Goal: Register for event/course

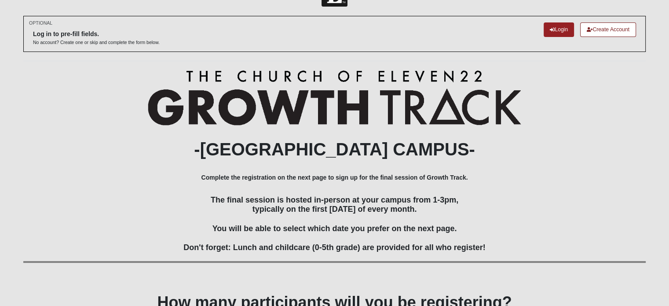
scroll to position [113, 0]
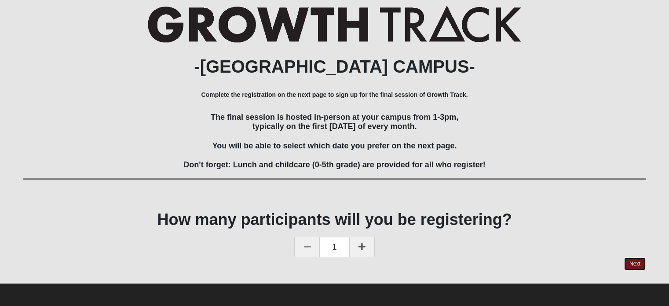
click at [637, 261] on link "Next" at bounding box center [635, 263] width 22 height 13
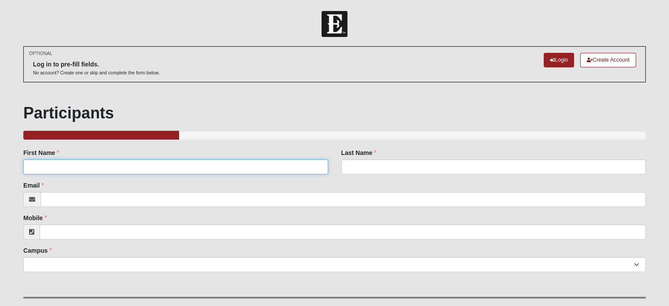
click at [61, 163] on input "First Name" at bounding box center [175, 166] width 304 height 15
type input "[PERSON_NAME]"
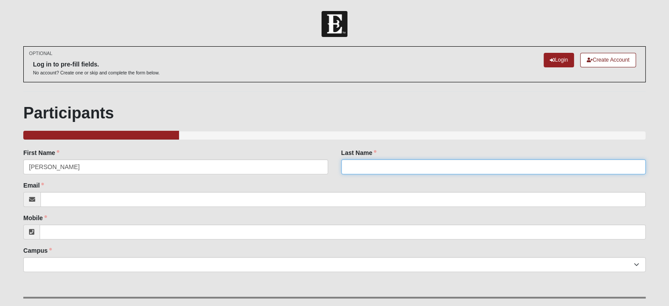
type input "Raynolds"
type input "[EMAIL_ADDRESS][DOMAIN_NAME]"
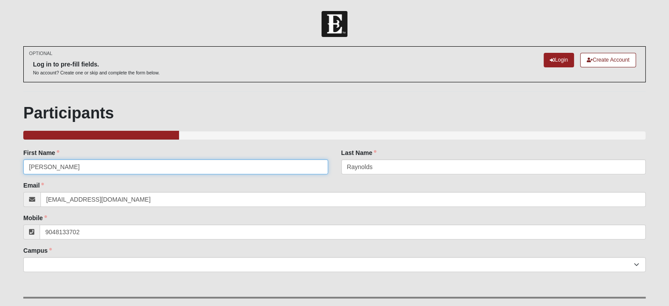
type input "[PHONE_NUMBER]"
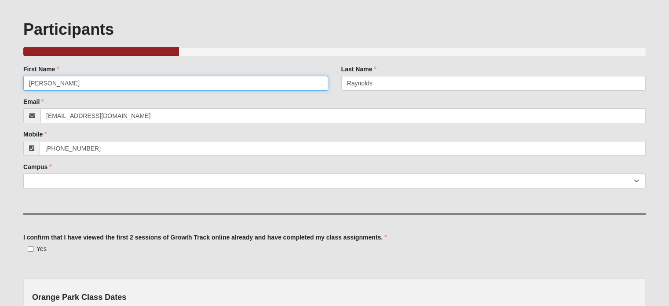
scroll to position [88, 0]
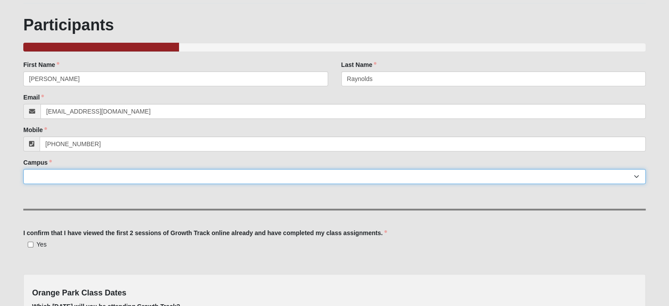
click at [41, 176] on select "Arlington Baymeadows Eleven22 Online [PERSON_NAME][GEOGRAPHIC_DATA] Jesup [GEOG…" at bounding box center [334, 176] width 622 height 15
select select "13"
click at [23, 169] on select "Arlington Baymeadows Eleven22 Online [PERSON_NAME][GEOGRAPHIC_DATA] Jesup [GEOG…" at bounding box center [334, 176] width 622 height 15
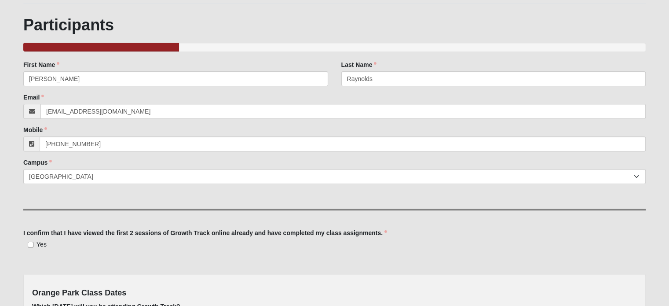
click at [35, 245] on label "Yes" at bounding box center [34, 244] width 23 height 9
click at [33, 245] on input "Yes" at bounding box center [31, 244] width 6 height 6
checkbox input "true"
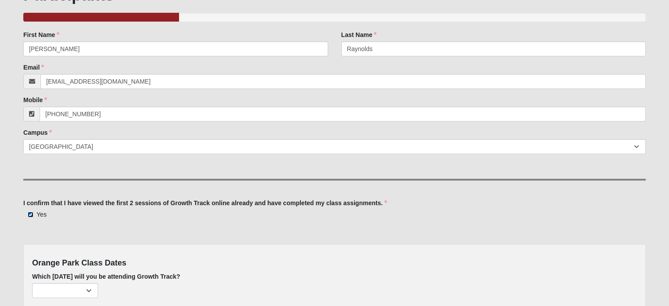
scroll to position [176, 0]
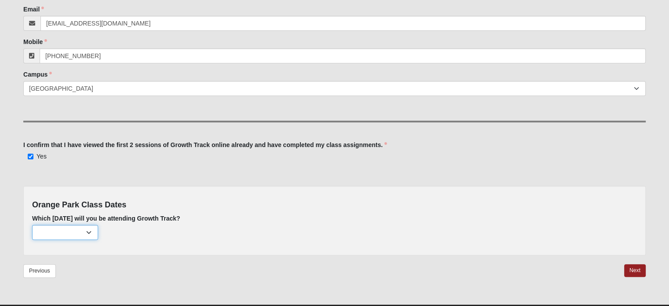
click at [90, 230] on select "[DATE] (none remaining) [DATE] (none remaining) [DATE] (none remaining) [DATE] …" at bounding box center [65, 232] width 66 height 15
select select "692"
click at [32, 225] on select "[DATE] (none remaining) [DATE] (none remaining) [DATE] (none remaining) [DATE] …" at bounding box center [65, 232] width 66 height 15
click at [638, 270] on link "Next" at bounding box center [635, 270] width 22 height 13
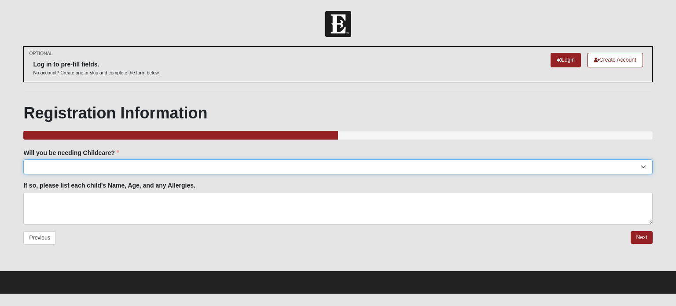
click at [65, 168] on select "Yes No" at bounding box center [337, 166] width 629 height 15
select select "No"
click at [23, 159] on select "Yes No" at bounding box center [337, 166] width 629 height 15
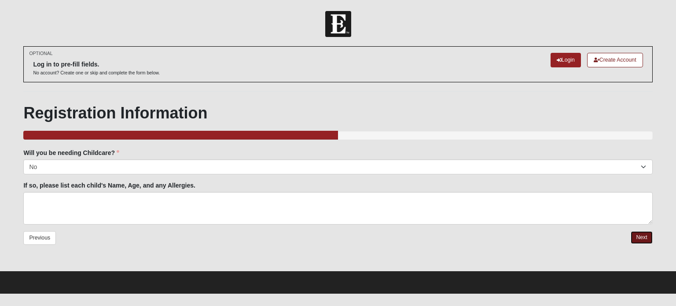
click at [648, 237] on link "Next" at bounding box center [641, 237] width 22 height 13
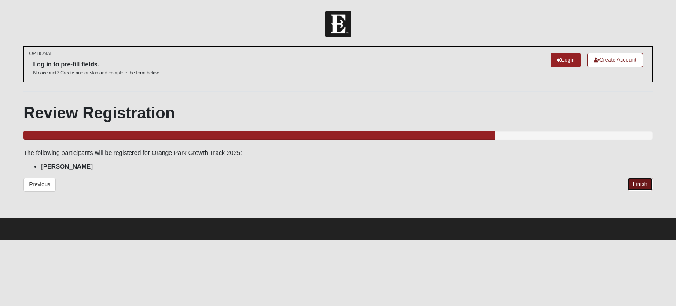
click at [646, 186] on link "Finish" at bounding box center [639, 184] width 25 height 13
